Goal: Information Seeking & Learning: Learn about a topic

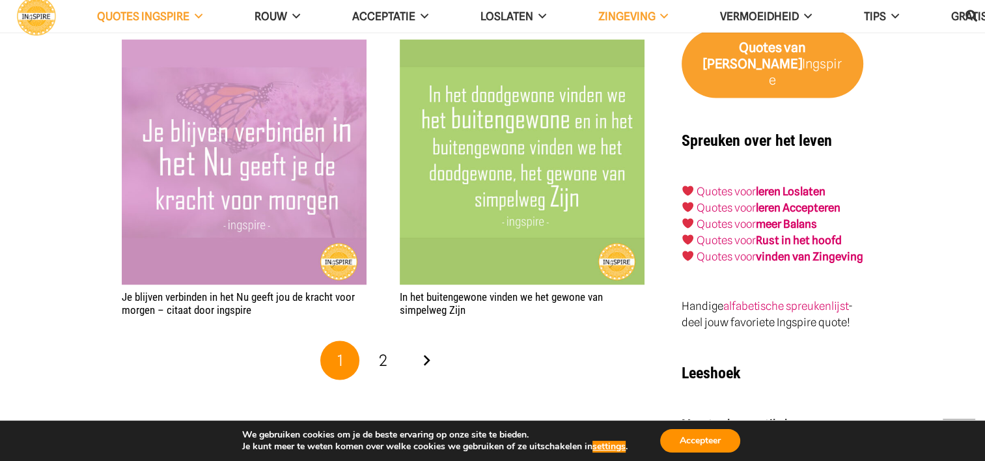
scroll to position [2449, 0]
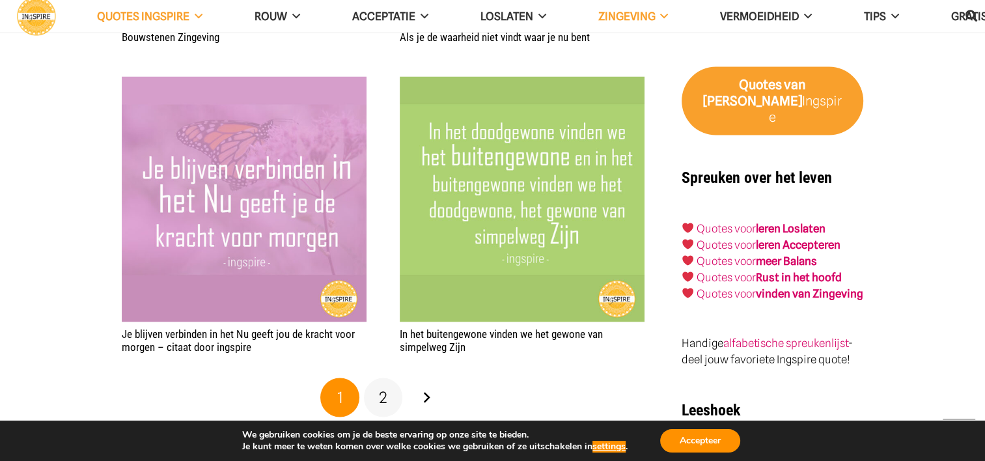
click at [383, 400] on span "2" at bounding box center [383, 396] width 8 height 19
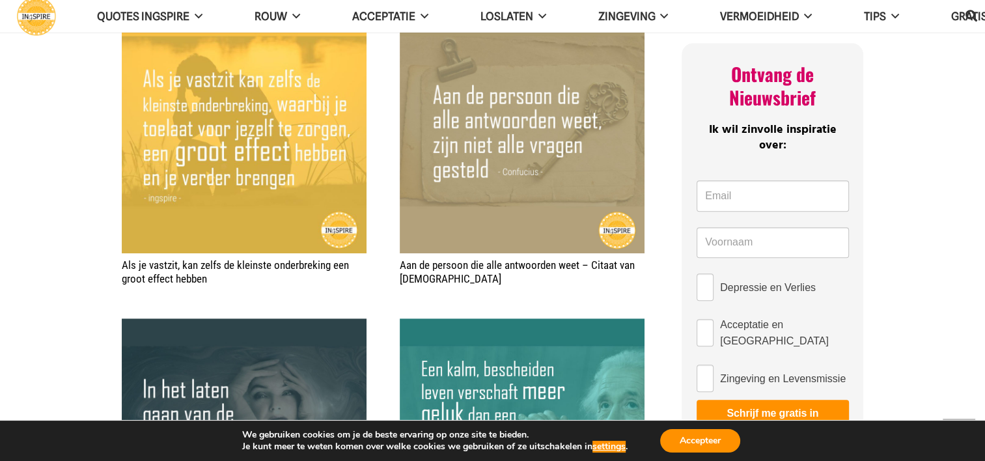
scroll to position [651, 0]
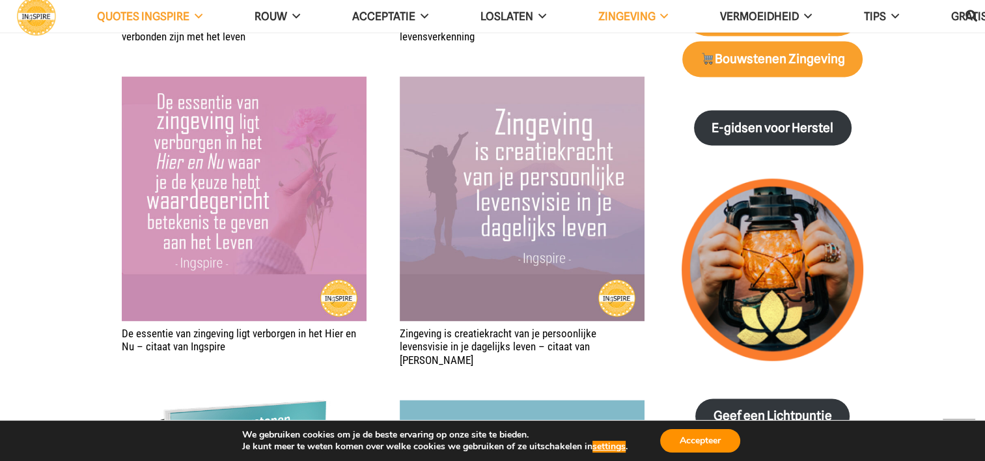
scroll to position [1787, 0]
